Goal: Task Accomplishment & Management: Manage account settings

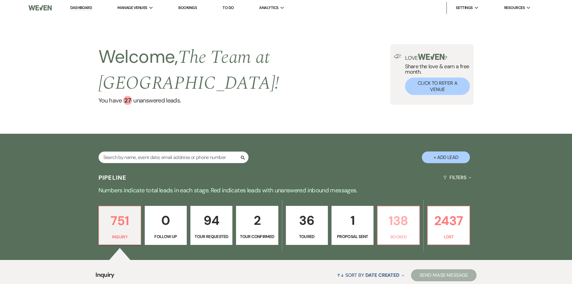
click at [396, 228] on p "138" at bounding box center [398, 221] width 34 height 20
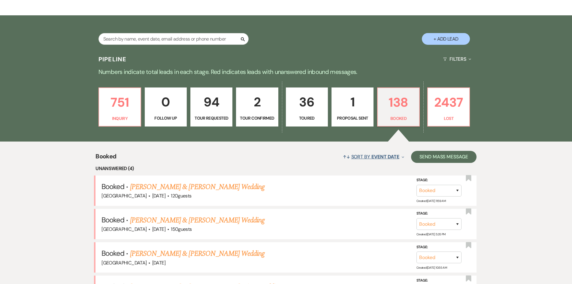
scroll to position [170, 0]
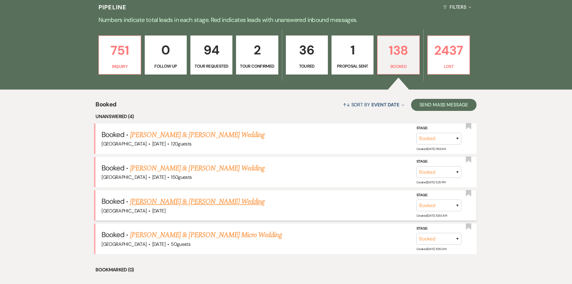
click at [199, 199] on link "[PERSON_NAME] & [PERSON_NAME] Wedding" at bounding box center [197, 201] width 135 height 11
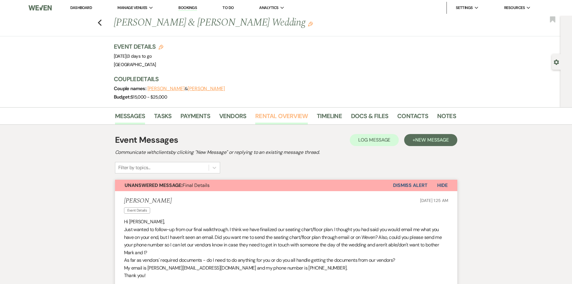
click at [281, 117] on link "Rental Overview" at bounding box center [281, 117] width 53 height 13
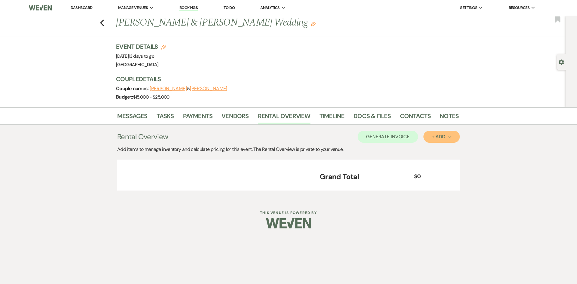
click at [447, 137] on div "+ Add Next" at bounding box center [442, 136] width 20 height 5
click at [442, 147] on button "Item" at bounding box center [438, 150] width 30 height 9
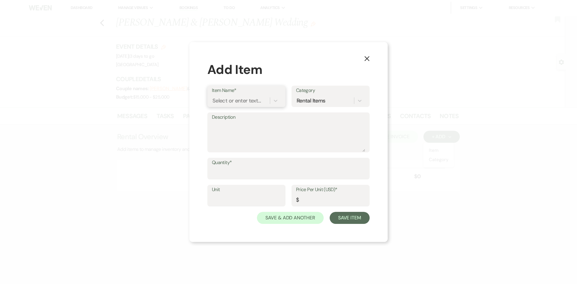
click at [257, 102] on div "Select or enter text..." at bounding box center [236, 101] width 48 height 8
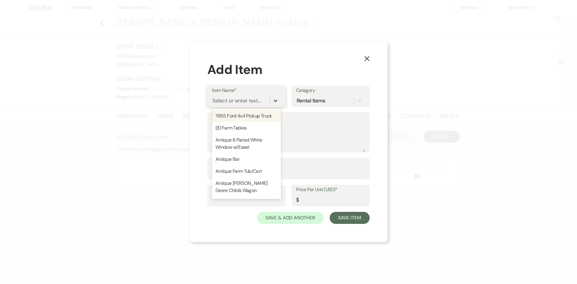
type input "h"
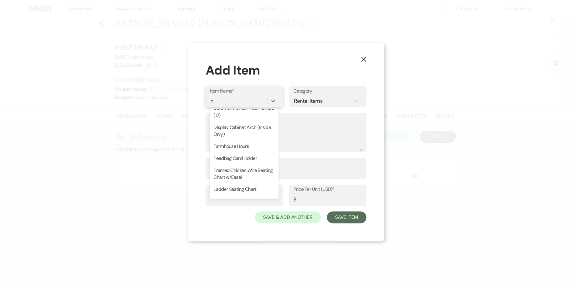
scroll to position [90, 0]
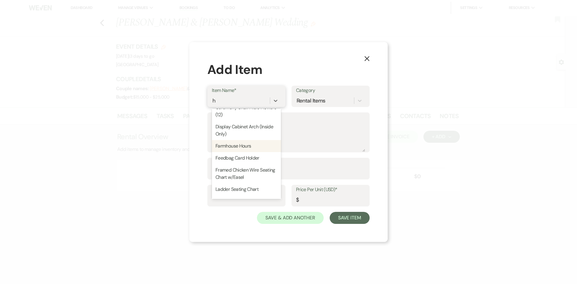
click at [254, 144] on div "Farmhouse Hours" at bounding box center [246, 146] width 69 height 12
type input "Each"
type input "100"
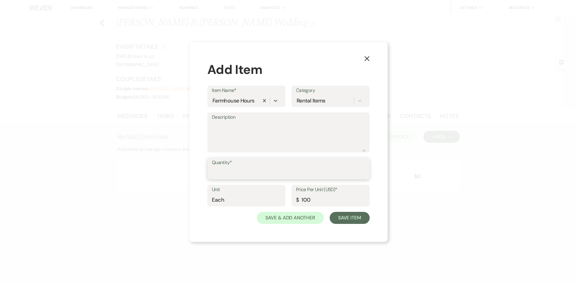
click at [244, 168] on input "Quantity*" at bounding box center [288, 173] width 153 height 12
type input "3"
click at [301, 216] on button "Save & Add Another" at bounding box center [290, 218] width 67 height 12
click at [235, 99] on div "Select or enter text..." at bounding box center [236, 101] width 48 height 8
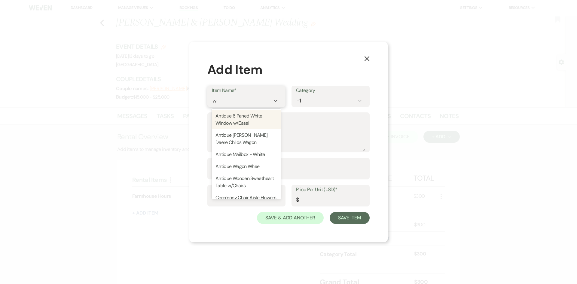
type input "wag"
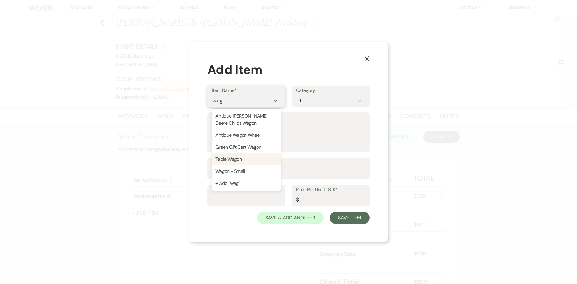
click at [239, 159] on div "Table Wagon" at bounding box center [246, 159] width 69 height 12
type textarea "Large - 7 ft"
type input "Each"
type input "100"
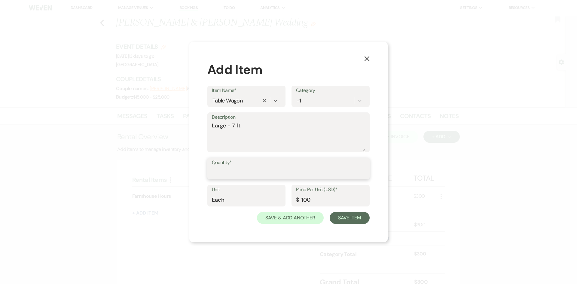
click at [233, 170] on input "Quantity*" at bounding box center [288, 173] width 153 height 12
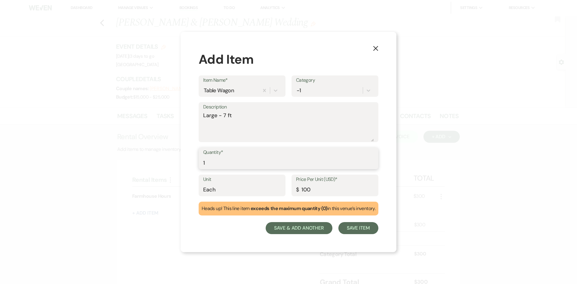
type input "1"
click at [306, 230] on button "Save & Add Another" at bounding box center [299, 228] width 67 height 12
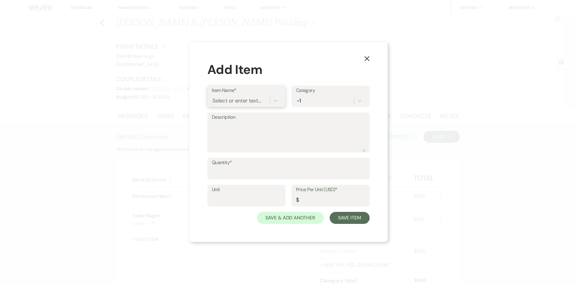
click at [234, 101] on div "Select or enter text..." at bounding box center [236, 101] width 48 height 8
type input "swee"
click at [233, 118] on div "Antique Wooden Sweetheart Table w/Chairs" at bounding box center [246, 119] width 69 height 19
type input "Each"
type input "100"
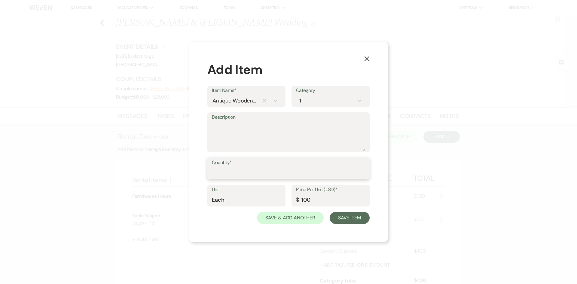
click at [220, 172] on input "Quantity*" at bounding box center [288, 173] width 153 height 12
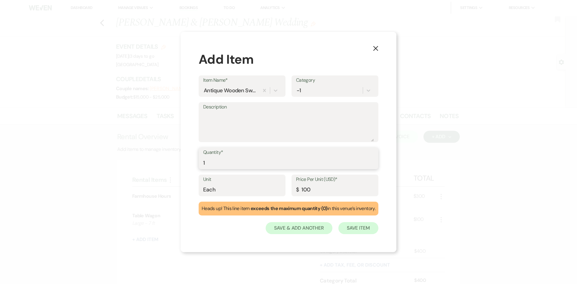
type input "1"
click at [357, 227] on button "Save Item" at bounding box center [358, 228] width 40 height 12
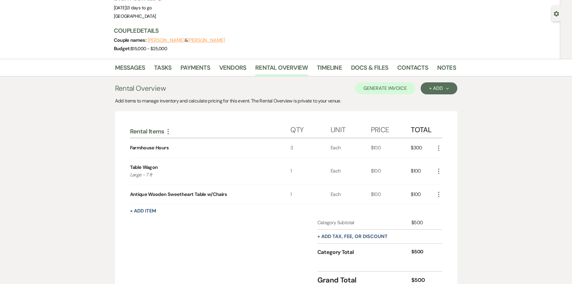
scroll to position [60, 0]
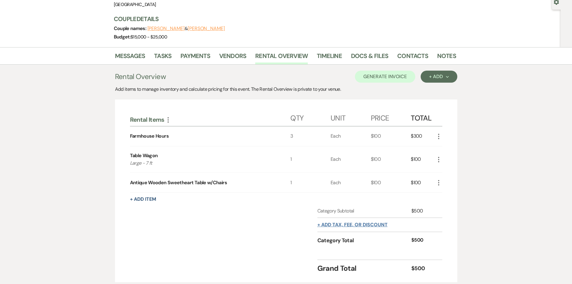
click at [350, 222] on button "+ Add tax, fee, or discount" at bounding box center [352, 224] width 70 height 5
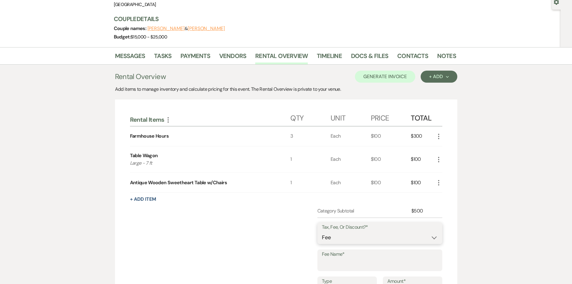
click at [344, 240] on select "Fee Discount Tax" at bounding box center [380, 238] width 116 height 12
select select "2"
click at [322, 232] on select "Fee Discount Tax" at bounding box center [380, 238] width 116 height 12
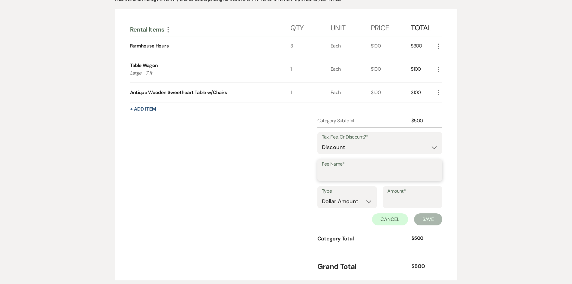
click at [341, 173] on input "Fee Name*" at bounding box center [380, 175] width 116 height 12
type input "Gift Certificate"
type input "175.00"
click at [431, 218] on button "Save" at bounding box center [428, 219] width 28 height 12
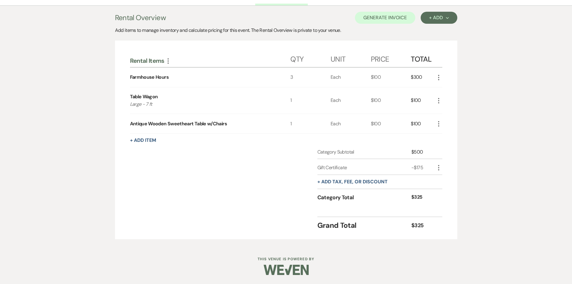
scroll to position [119, 0]
click at [351, 181] on button "+ Add tax, fee, or discount" at bounding box center [352, 181] width 70 height 5
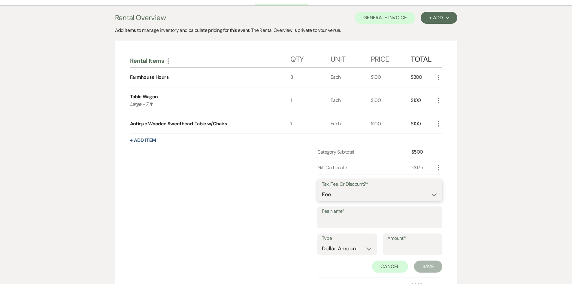
click at [350, 192] on select "Fee Discount Tax" at bounding box center [380, 195] width 116 height 12
select select "3"
click at [322, 189] on select "Fee Discount Tax" at bounding box center [380, 195] width 116 height 12
click at [342, 217] on input "Fee Name*" at bounding box center [380, 222] width 116 height 12
type input "Sales Tax"
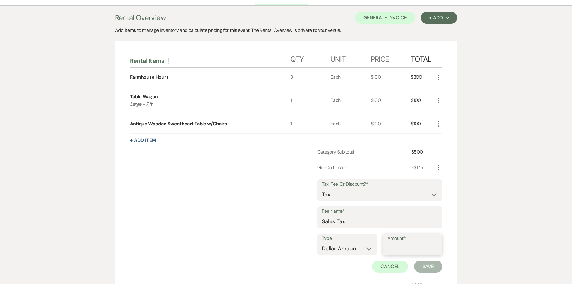
click at [406, 248] on input "Amount*" at bounding box center [412, 249] width 50 height 12
click at [404, 245] on input "Amount*" at bounding box center [412, 249] width 50 height 12
type input "19.50"
click at [423, 264] on button "Save" at bounding box center [428, 266] width 28 height 12
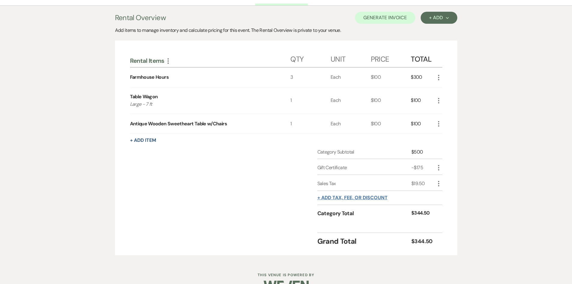
click at [355, 195] on button "+ Add tax, fee, or discount" at bounding box center [352, 197] width 70 height 5
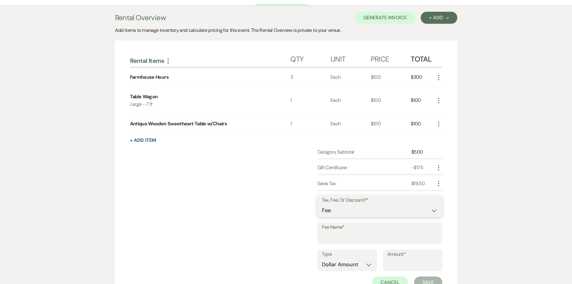
click at [336, 208] on select "Fee Discount Tax" at bounding box center [380, 211] width 116 height 12
click at [322, 205] on select "Fee Discount Tax" at bounding box center [380, 211] width 116 height 12
click at [336, 238] on input "Fee Name*" at bounding box center [380, 238] width 116 height 12
type input "Credit Card Fee"
click at [401, 261] on input "Amount*" at bounding box center [412, 265] width 50 height 12
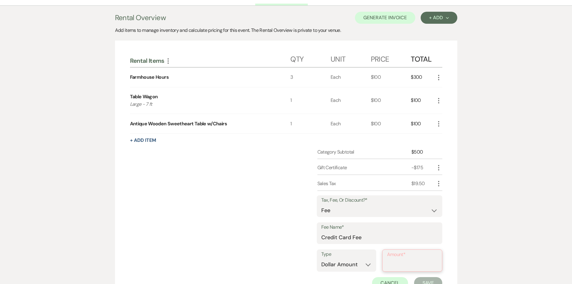
click at [409, 263] on input "Amount*" at bounding box center [412, 265] width 50 height 12
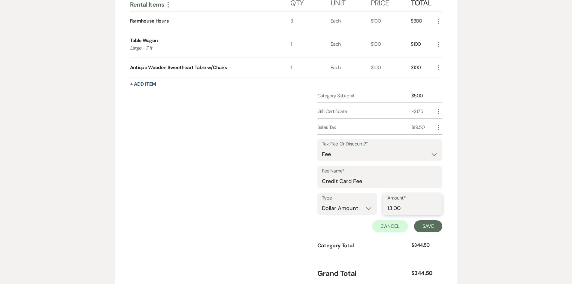
scroll to position [179, 0]
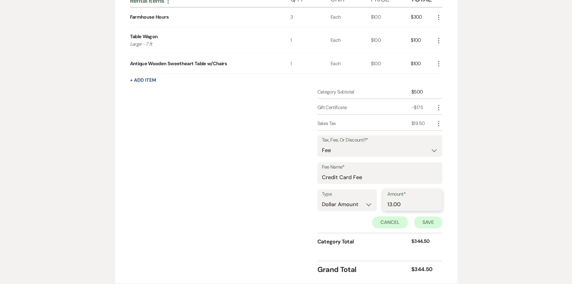
type input "13.00"
click at [427, 221] on button "Save" at bounding box center [428, 222] width 28 height 12
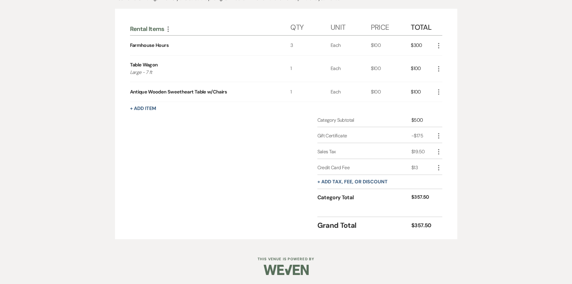
scroll to position [0, 0]
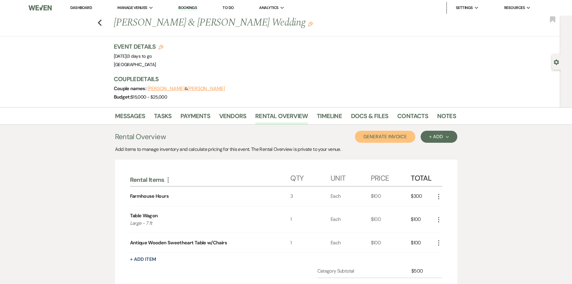
click at [393, 135] on button "Generate Invoice" at bounding box center [385, 137] width 60 height 12
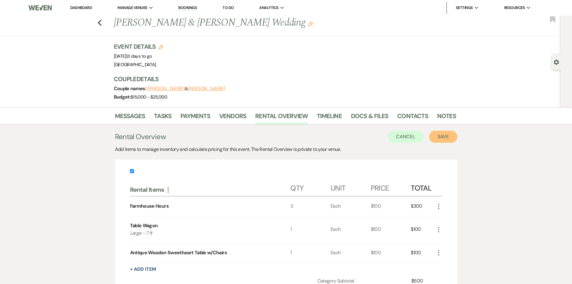
click at [444, 139] on button "Save" at bounding box center [443, 137] width 28 height 12
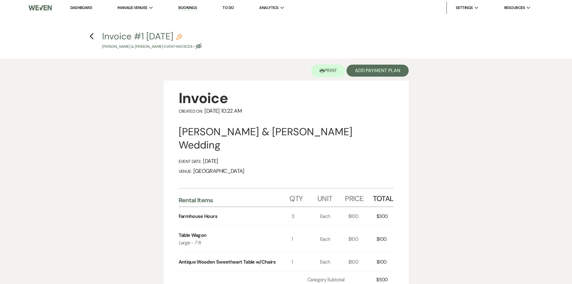
click at [182, 34] on icon "Pencil" at bounding box center [179, 37] width 6 height 6
select select "22"
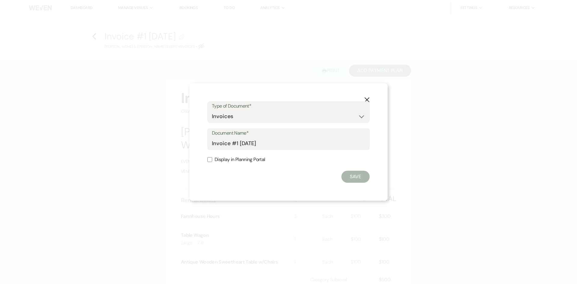
click at [211, 158] on input "Display in Planning Portal" at bounding box center [209, 159] width 5 height 5
checkbox input "true"
click at [357, 178] on button "Save" at bounding box center [355, 177] width 28 height 12
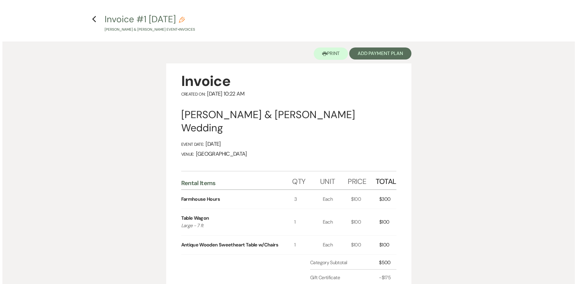
scroll to position [17, 0]
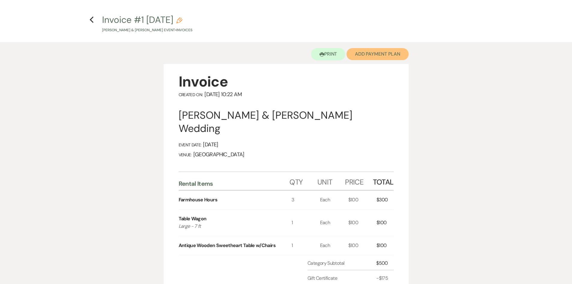
click at [375, 54] on button "Add Payment Plan" at bounding box center [378, 54] width 62 height 12
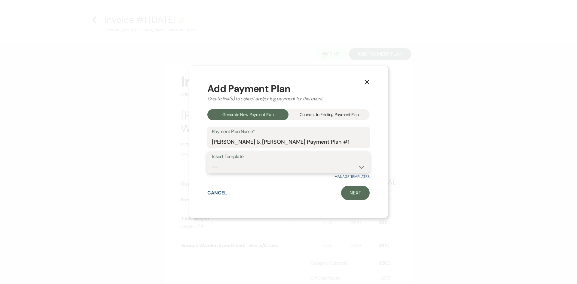
click at [249, 167] on select "--" at bounding box center [288, 167] width 153 height 12
drag, startPoint x: 350, startPoint y: 144, endPoint x: 303, endPoint y: 149, distance: 47.1
click at [303, 149] on div "Add Payment Plan Create link(s) to collect and/or log payment for this event: G…" at bounding box center [288, 142] width 162 height 117
type input "[PERSON_NAME] & [PERSON_NAME] Decor Invoice"
click at [358, 194] on link "Next" at bounding box center [355, 193] width 29 height 14
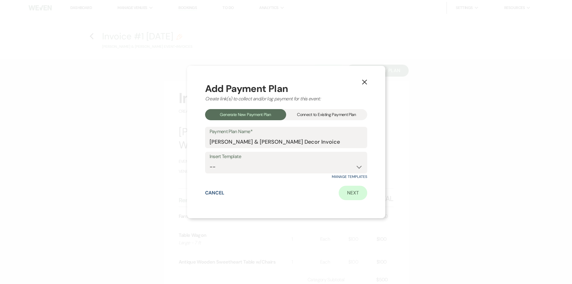
select select "28640"
select select "2"
select select "percentage"
select select "true"
select select "client"
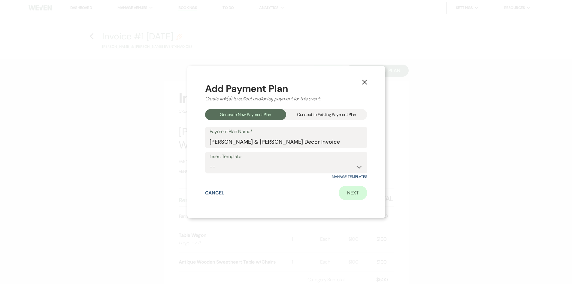
select select "weeks"
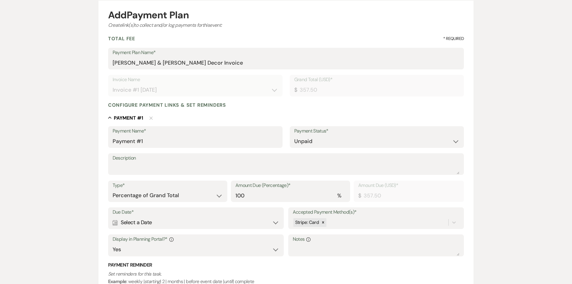
scroll to position [60, 0]
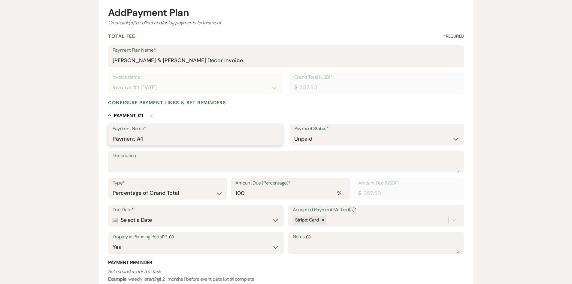
click at [154, 140] on input "Payment #1" at bounding box center [195, 139] width 165 height 12
drag, startPoint x: 153, startPoint y: 140, endPoint x: 100, endPoint y: 150, distance: 53.8
click at [100, 150] on form "Add Payment Plan Create link(s) to collect and/or log payments for this event: …" at bounding box center [286, 178] width 375 height 360
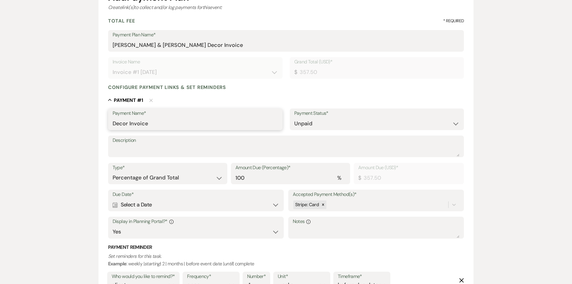
scroll to position [90, 0]
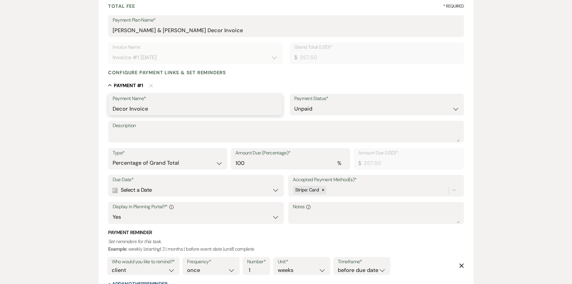
type input "Decor Invoice"
click at [114, 190] on icon "Calendar" at bounding box center [115, 189] width 5 height 5
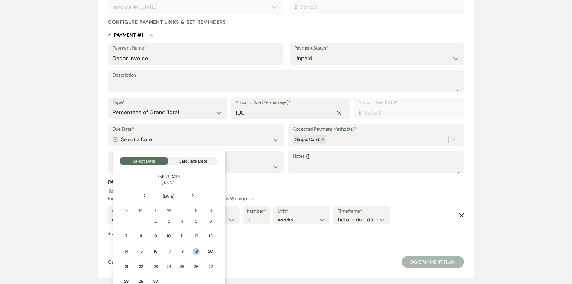
scroll to position [175, 0]
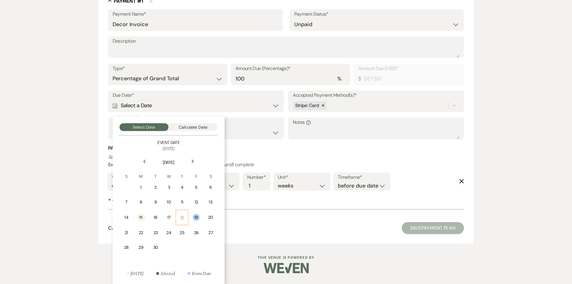
click at [181, 215] on div "18" at bounding box center [182, 217] width 5 height 6
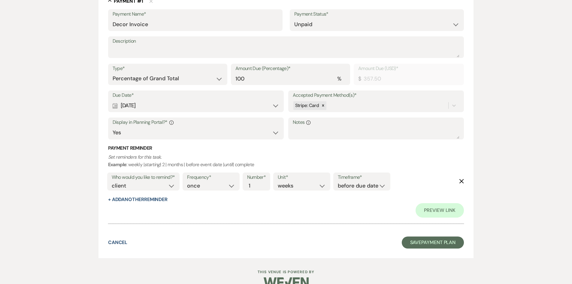
click at [461, 179] on icon "Delete" at bounding box center [461, 181] width 5 height 5
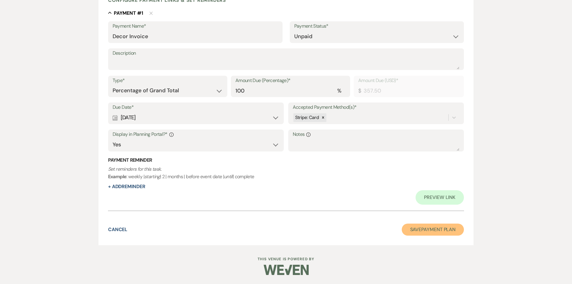
click at [432, 227] on button "Save Payment Plan" at bounding box center [433, 229] width 62 height 12
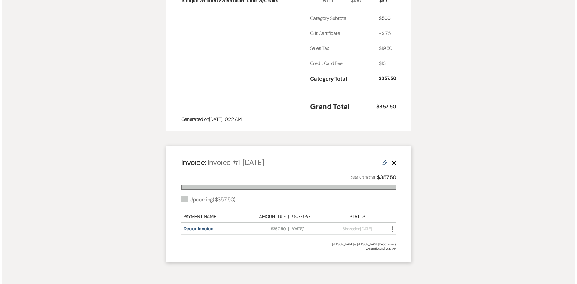
scroll to position [270, 0]
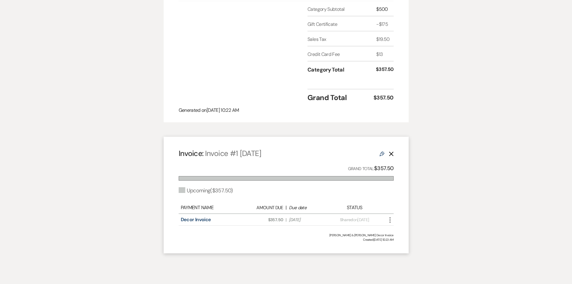
click at [390, 216] on icon "More" at bounding box center [390, 219] width 7 height 7
click at [409, 227] on button "Attach File Attach to Message" at bounding box center [417, 232] width 61 height 10
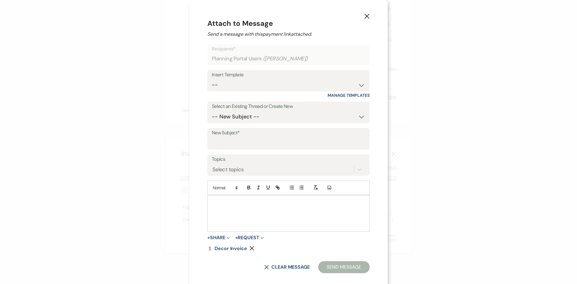
click at [217, 202] on p at bounding box center [288, 202] width 153 height 7
click at [232, 144] on input "New Subject*" at bounding box center [288, 143] width 153 height 12
type input "Decor Invoice and Request for Payment"
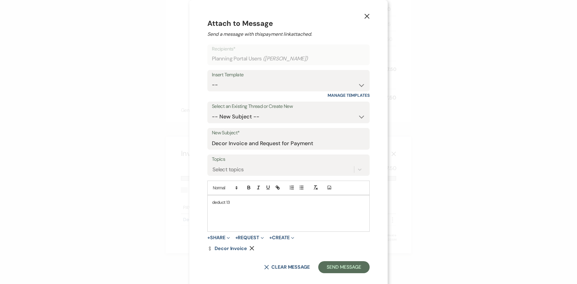
click at [209, 197] on div "deduct 13" at bounding box center [289, 213] width 162 height 36
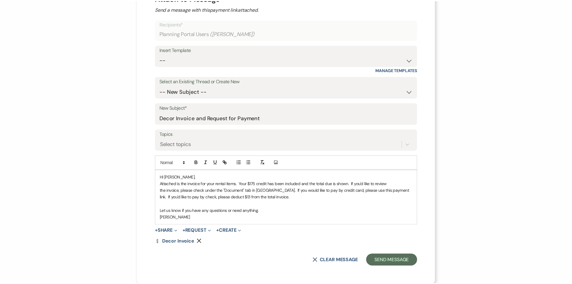
scroll to position [26, 0]
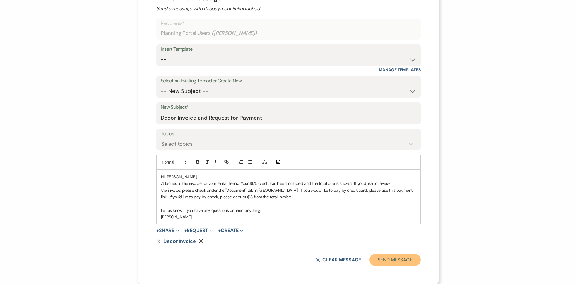
click at [396, 260] on button "Send Message" at bounding box center [394, 260] width 51 height 12
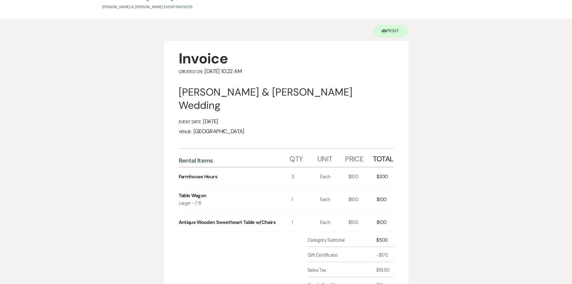
scroll to position [0, 0]
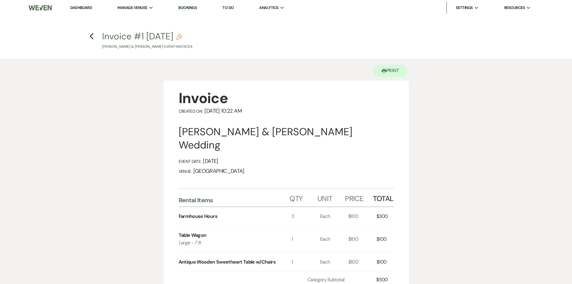
click at [83, 7] on link "Dashboard" at bounding box center [81, 7] width 22 height 5
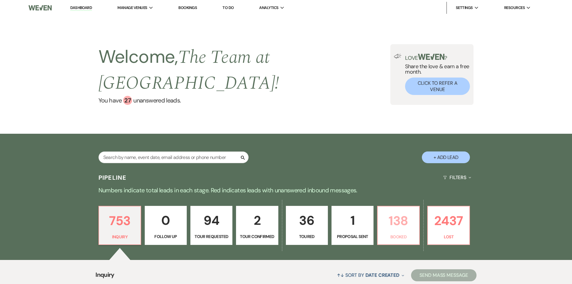
click at [406, 222] on p "138" at bounding box center [398, 221] width 34 height 20
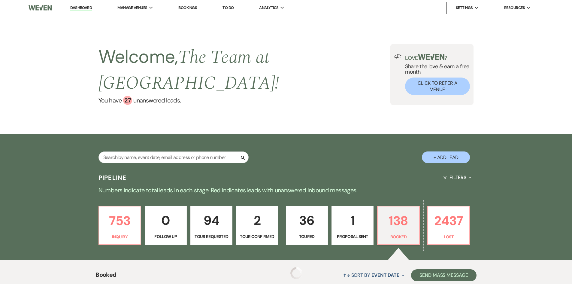
scroll to position [180, 0]
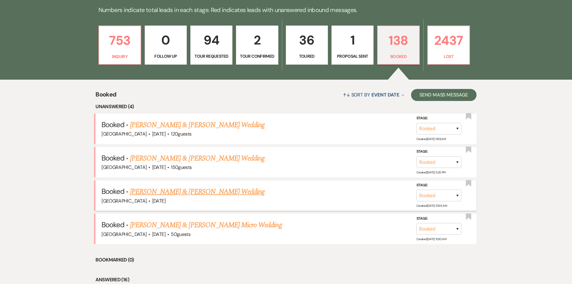
click at [212, 193] on link "[PERSON_NAME] & [PERSON_NAME] Wedding" at bounding box center [197, 191] width 135 height 11
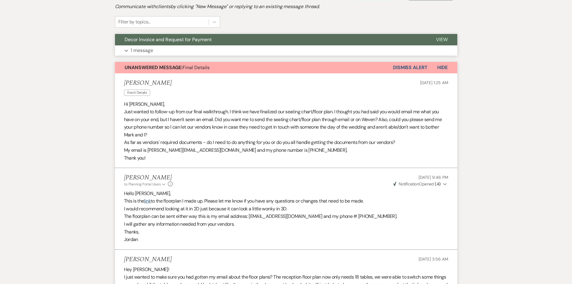
scroll to position [120, 0]
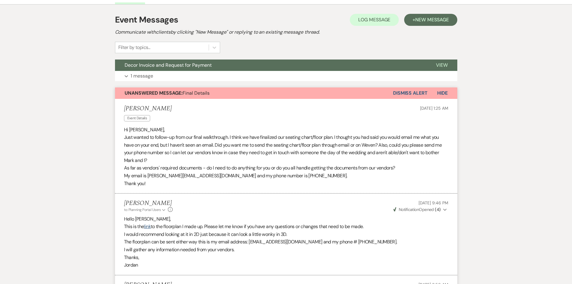
click at [411, 93] on button "Dismiss Alert" at bounding box center [410, 92] width 35 height 11
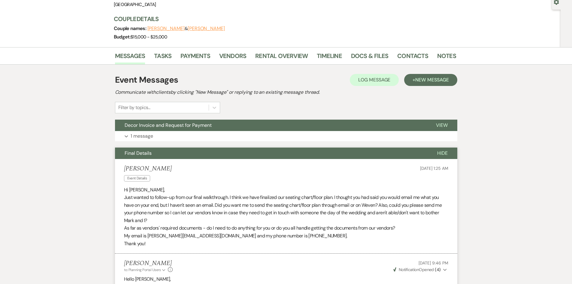
scroll to position [0, 0]
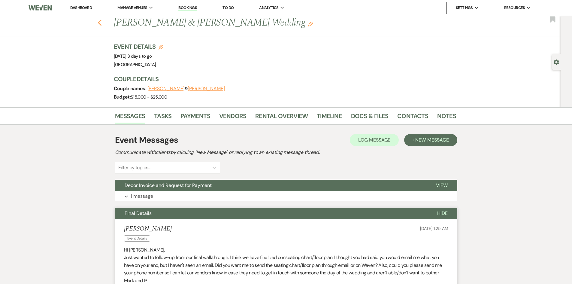
click at [102, 20] on icon "Previous" at bounding box center [100, 22] width 5 height 7
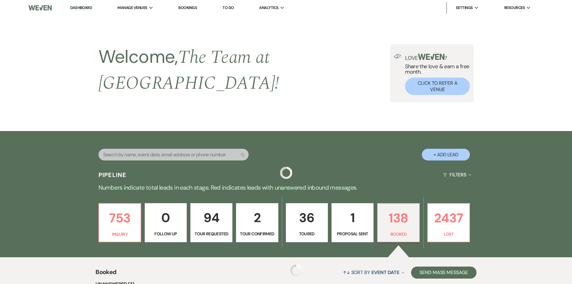
scroll to position [180, 0]
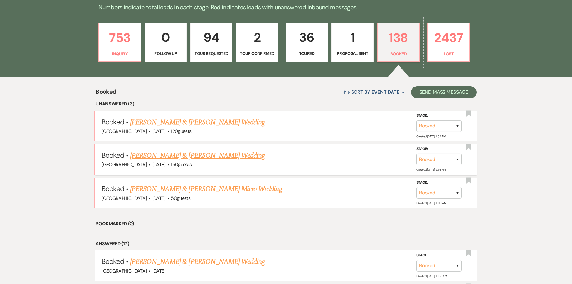
click at [197, 150] on link "[PERSON_NAME] & [PERSON_NAME] Wedding" at bounding box center [197, 155] width 135 height 11
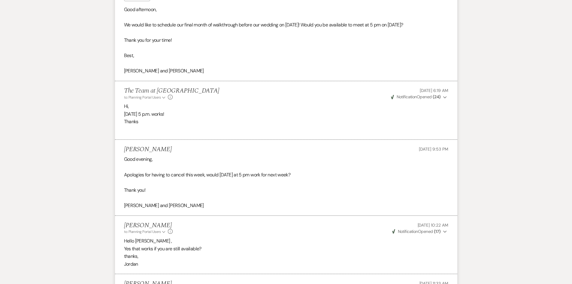
scroll to position [120, 0]
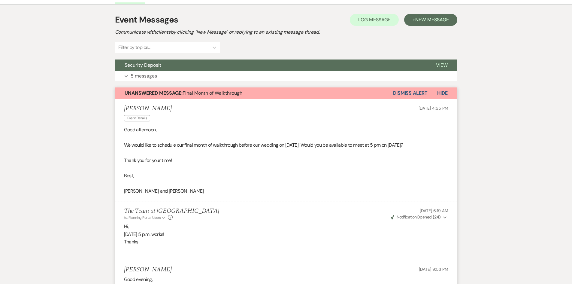
click at [412, 90] on button "Dismiss Alert" at bounding box center [410, 92] width 35 height 11
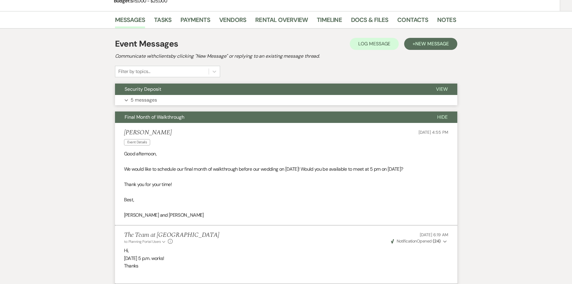
scroll to position [0, 0]
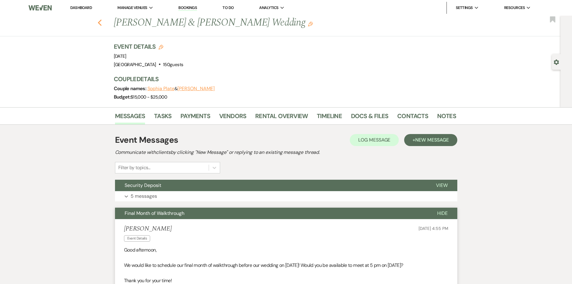
click at [102, 20] on icon "Previous" at bounding box center [100, 22] width 5 height 7
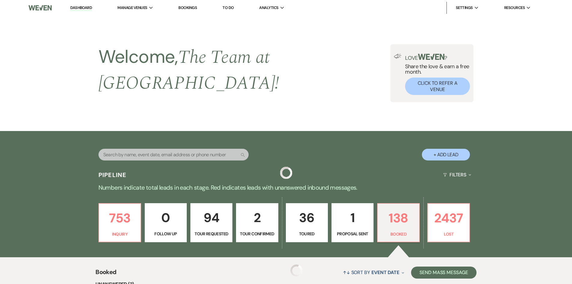
scroll to position [180, 0]
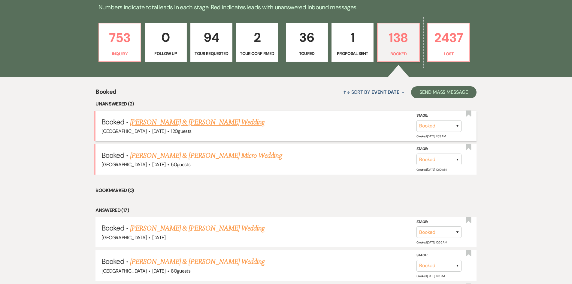
click at [174, 117] on link "[PERSON_NAME] & [PERSON_NAME] Wedding" at bounding box center [197, 122] width 135 height 11
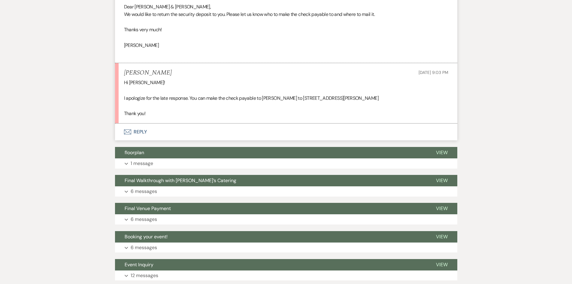
scroll to position [210, 0]
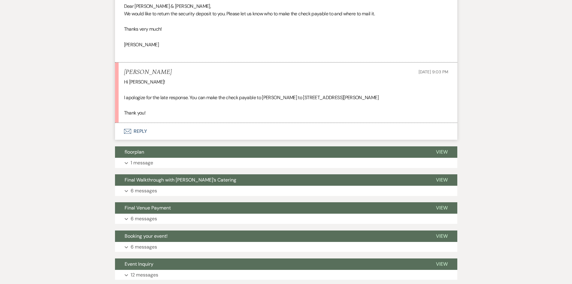
click at [138, 127] on button "Envelope Reply" at bounding box center [286, 131] width 342 height 17
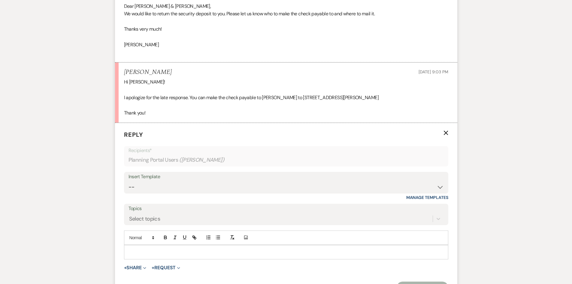
click at [133, 245] on div at bounding box center [286, 252] width 324 height 14
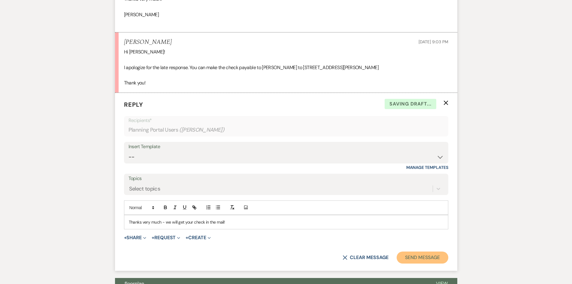
click at [426, 255] on button "Send Message" at bounding box center [422, 257] width 51 height 12
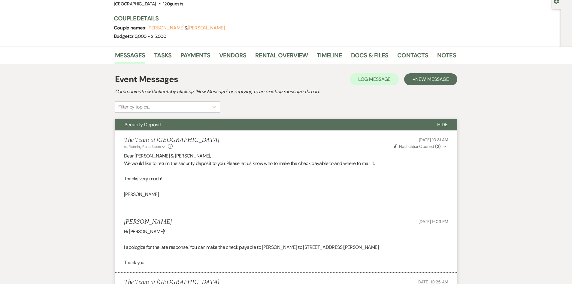
scroll to position [0, 0]
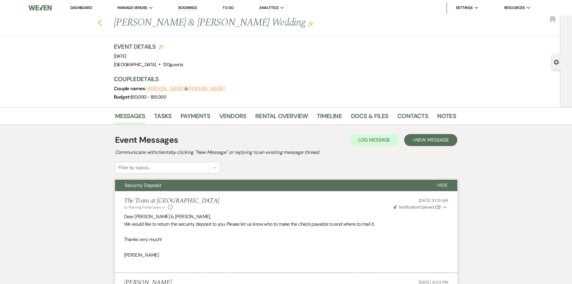
click at [102, 22] on use "button" at bounding box center [100, 23] width 4 height 7
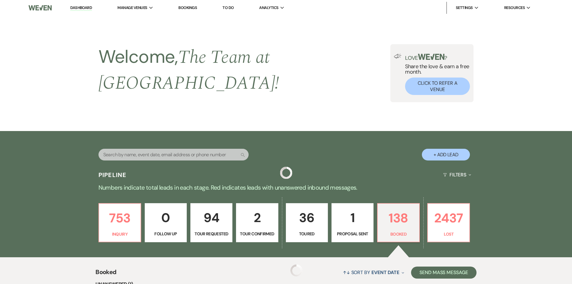
scroll to position [180, 0]
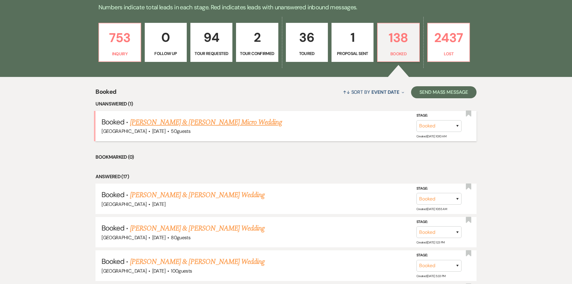
click at [210, 118] on link "[PERSON_NAME] & [PERSON_NAME] Micro Wedding" at bounding box center [206, 122] width 152 height 11
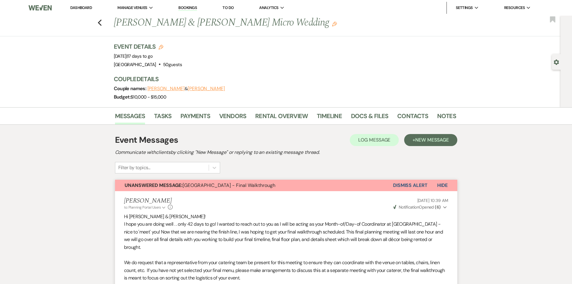
click at [77, 7] on link "Dashboard" at bounding box center [81, 7] width 22 height 5
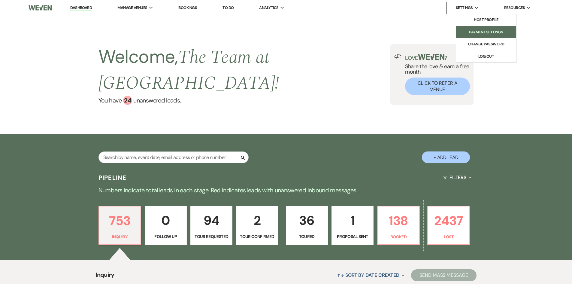
click at [480, 31] on li "Payment Settings" at bounding box center [486, 32] width 54 height 6
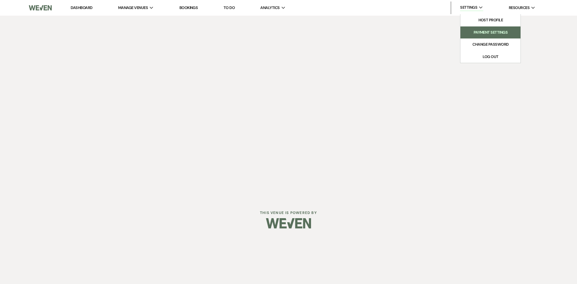
select select "true"
select select "172"
select select "618"
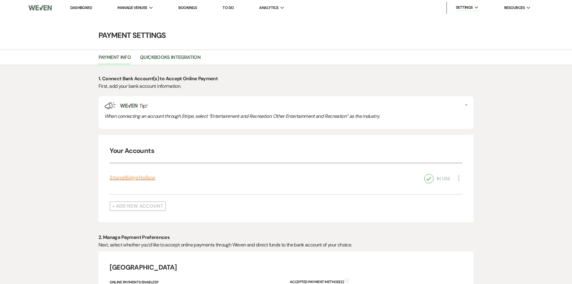
click at [135, 177] on link "StoneRidgeHollow" at bounding box center [133, 177] width 46 height 7
click at [79, 6] on link "Dashboard" at bounding box center [81, 7] width 22 height 5
